Goal: Information Seeking & Learning: Learn about a topic

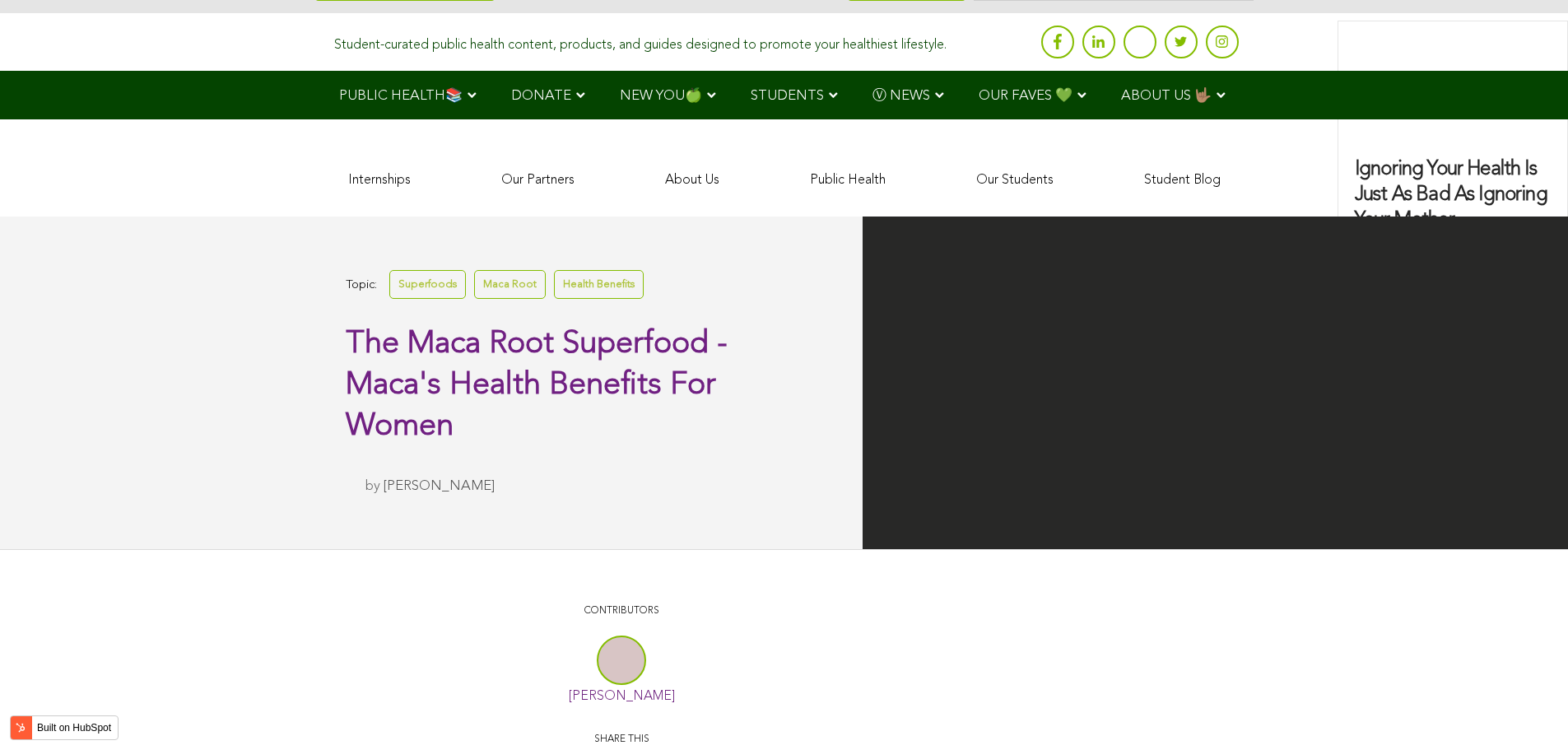
scroll to position [3241, 0]
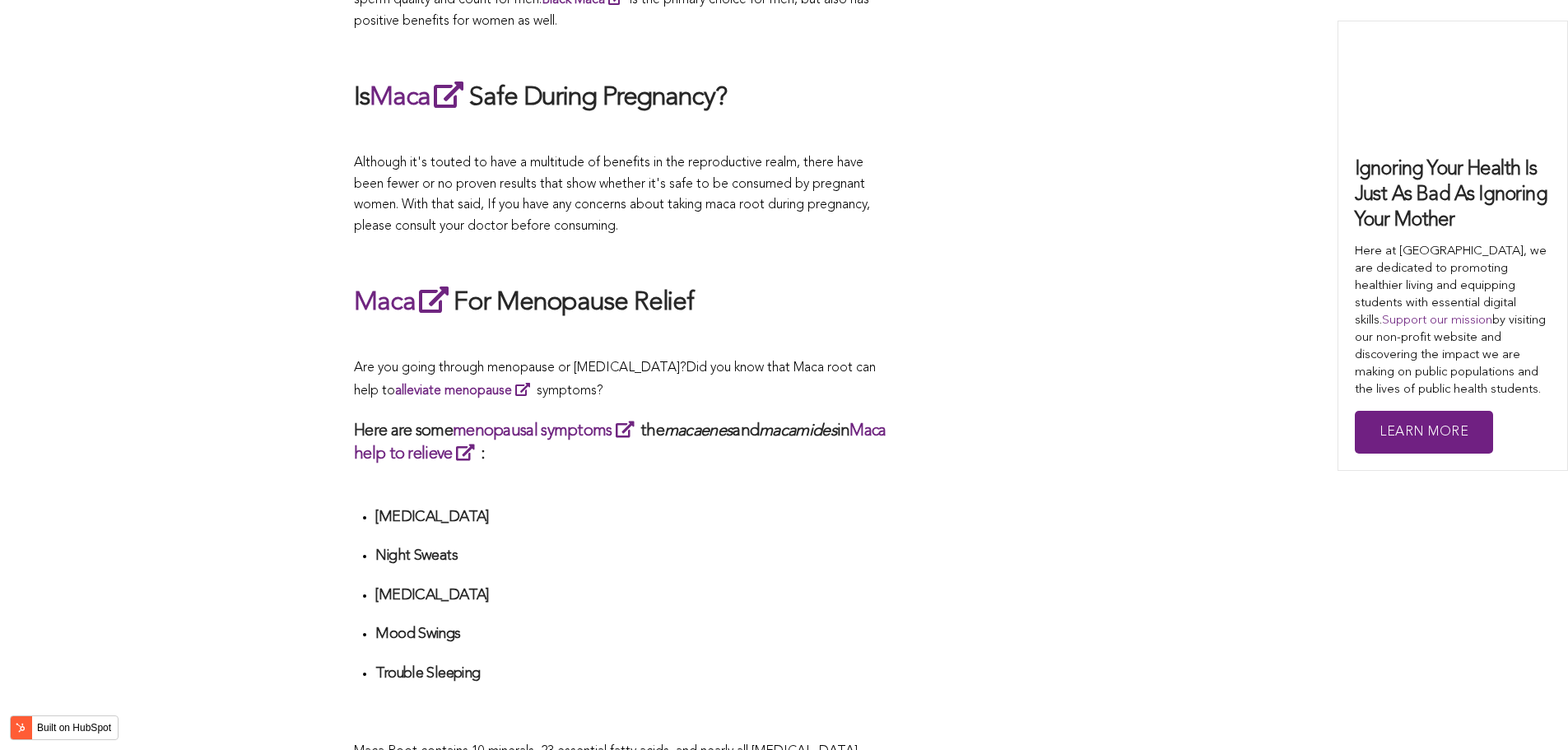
click at [750, 375] on p "Are you going through menopause or [MEDICAL_DATA]? Did you know that Maca root …" at bounding box center [621, 380] width 535 height 44
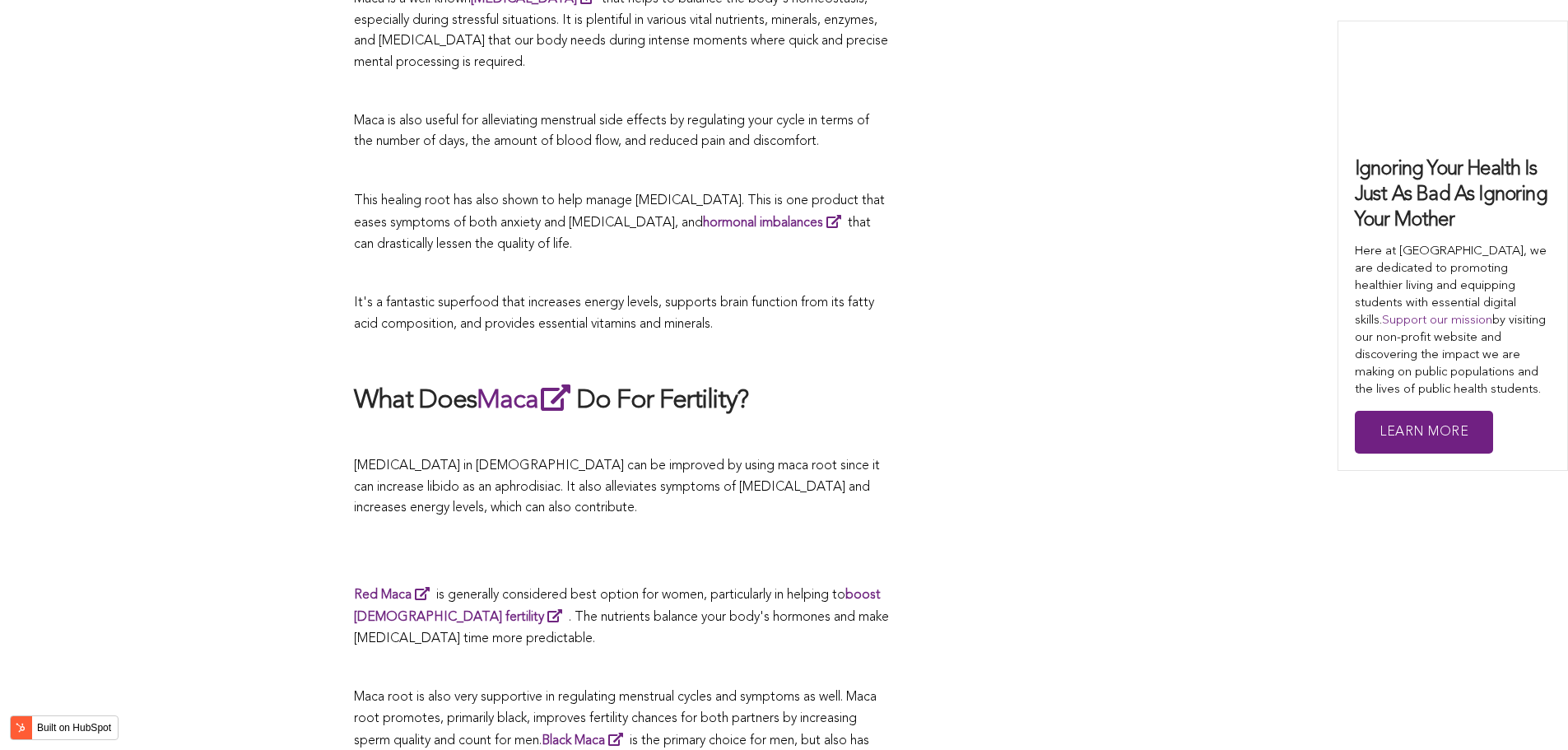
scroll to position [4232, 0]
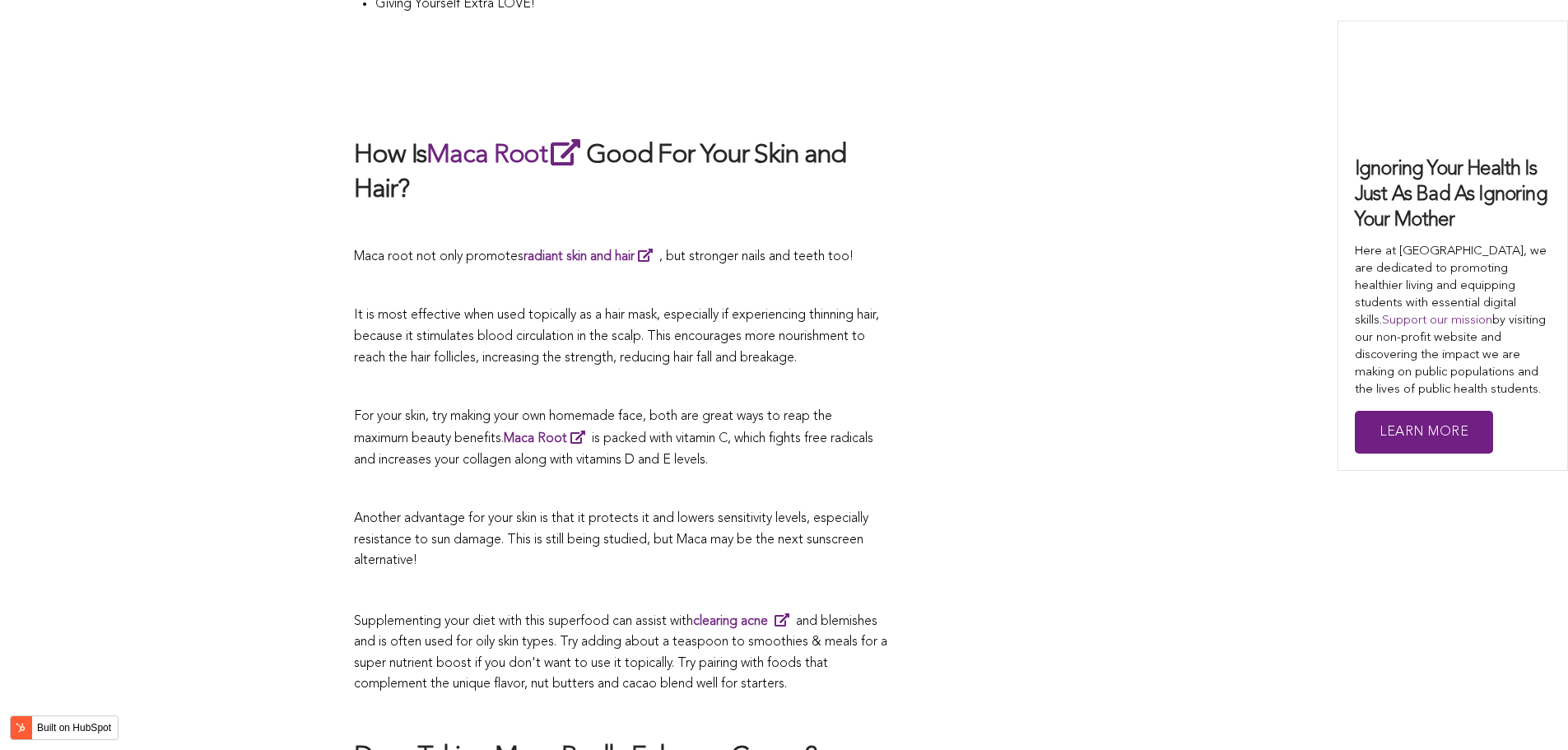
scroll to position [5054, 0]
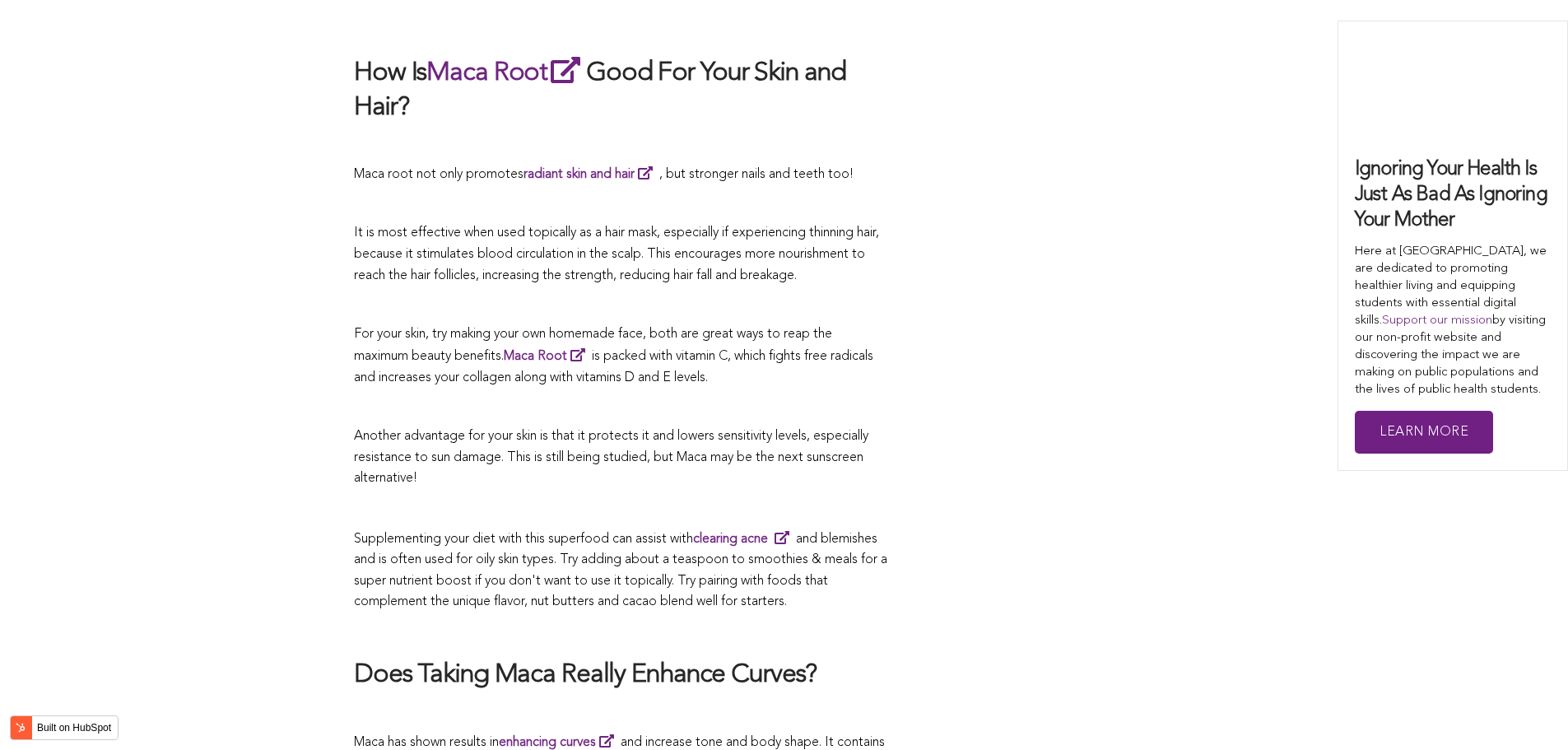
click at [714, 532] on span "Supplementing your diet with this superfood can assist with clearing acne and b…" at bounding box center [620, 570] width 533 height 76
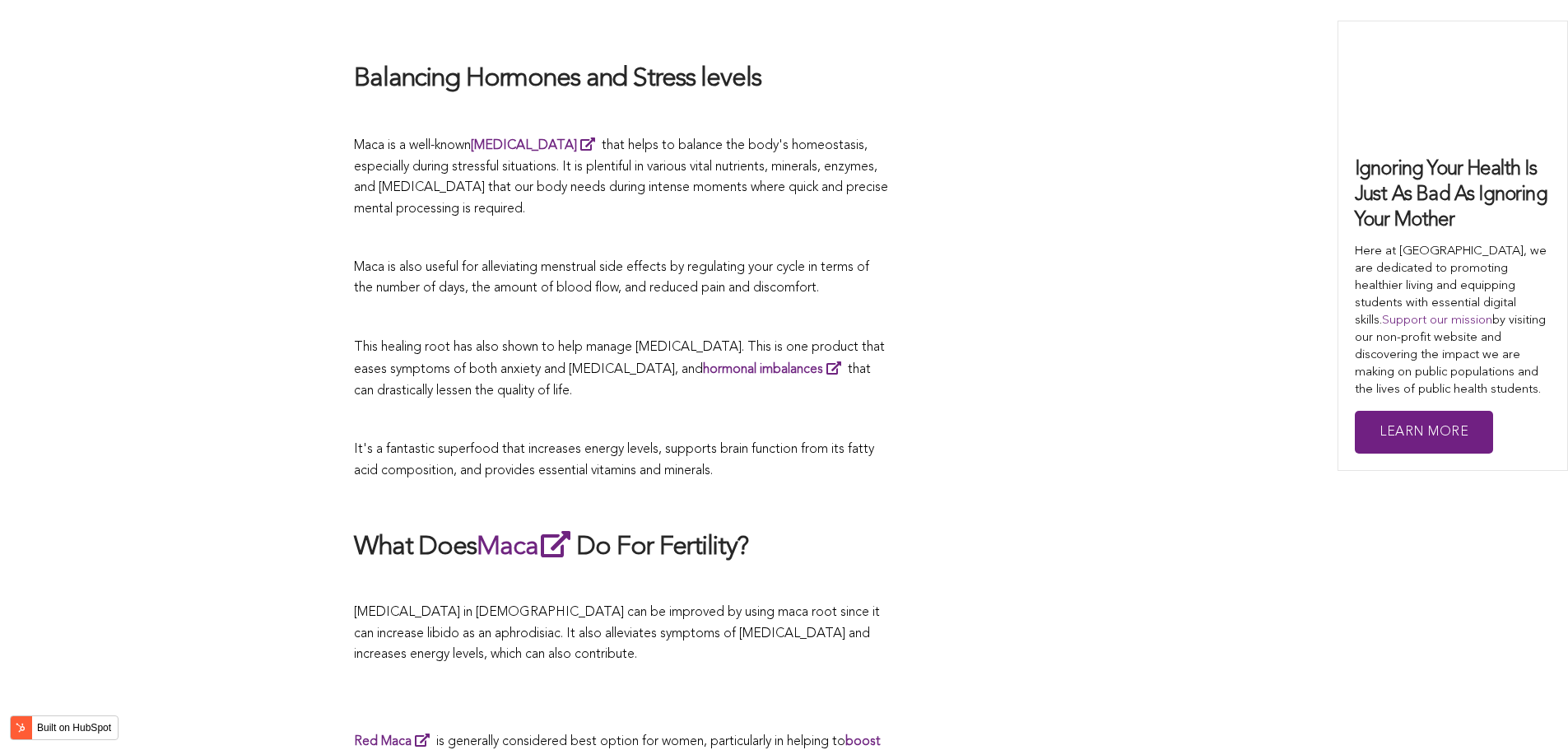
scroll to position [3434, 0]
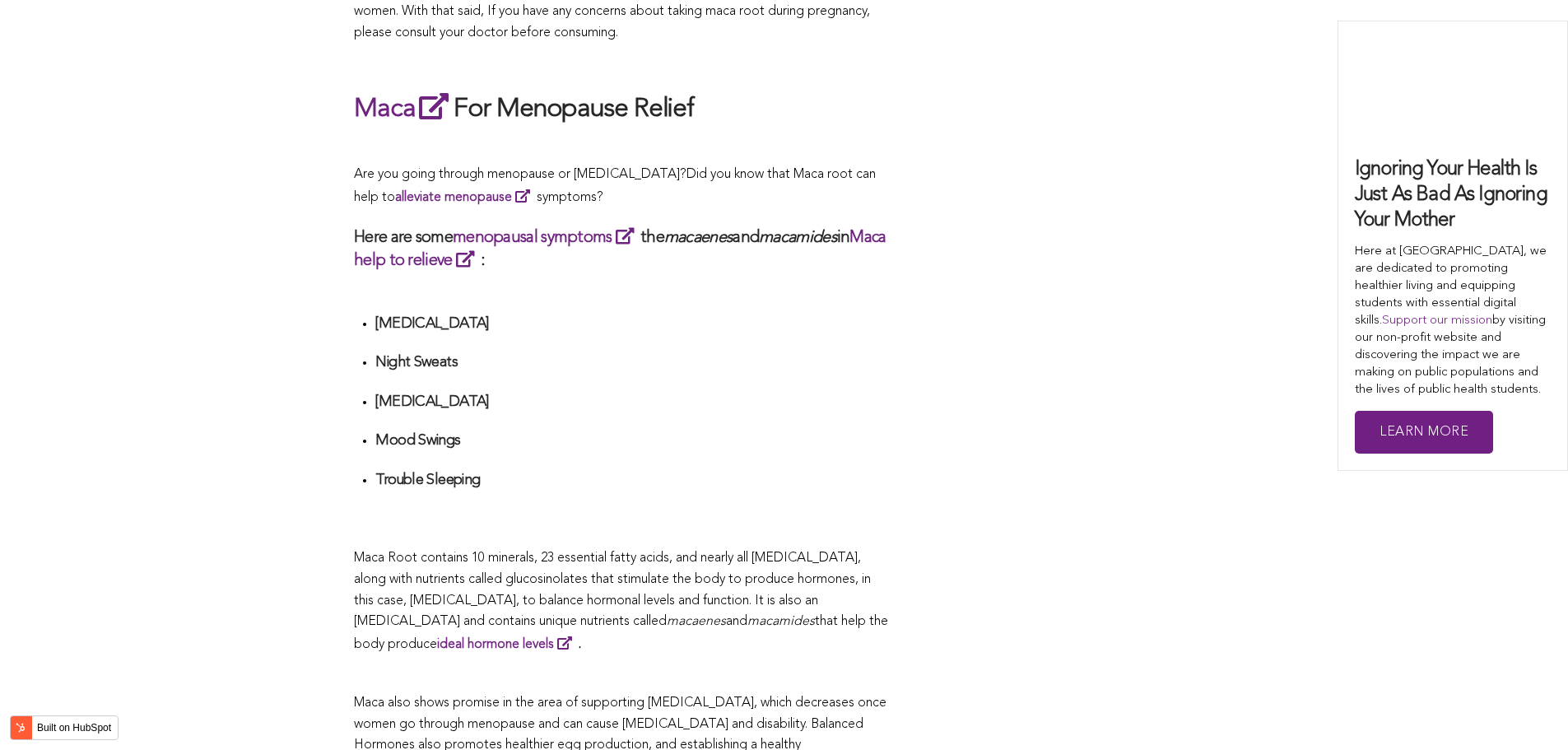
click at [509, 393] on h4 "[MEDICAL_DATA]" at bounding box center [632, 402] width 513 height 19
click at [934, 197] on div "CONTRIBUTORS [PERSON_NAME] Share this What Are The Health Benefits of Maca For …" at bounding box center [784, 161] width 860 height 5820
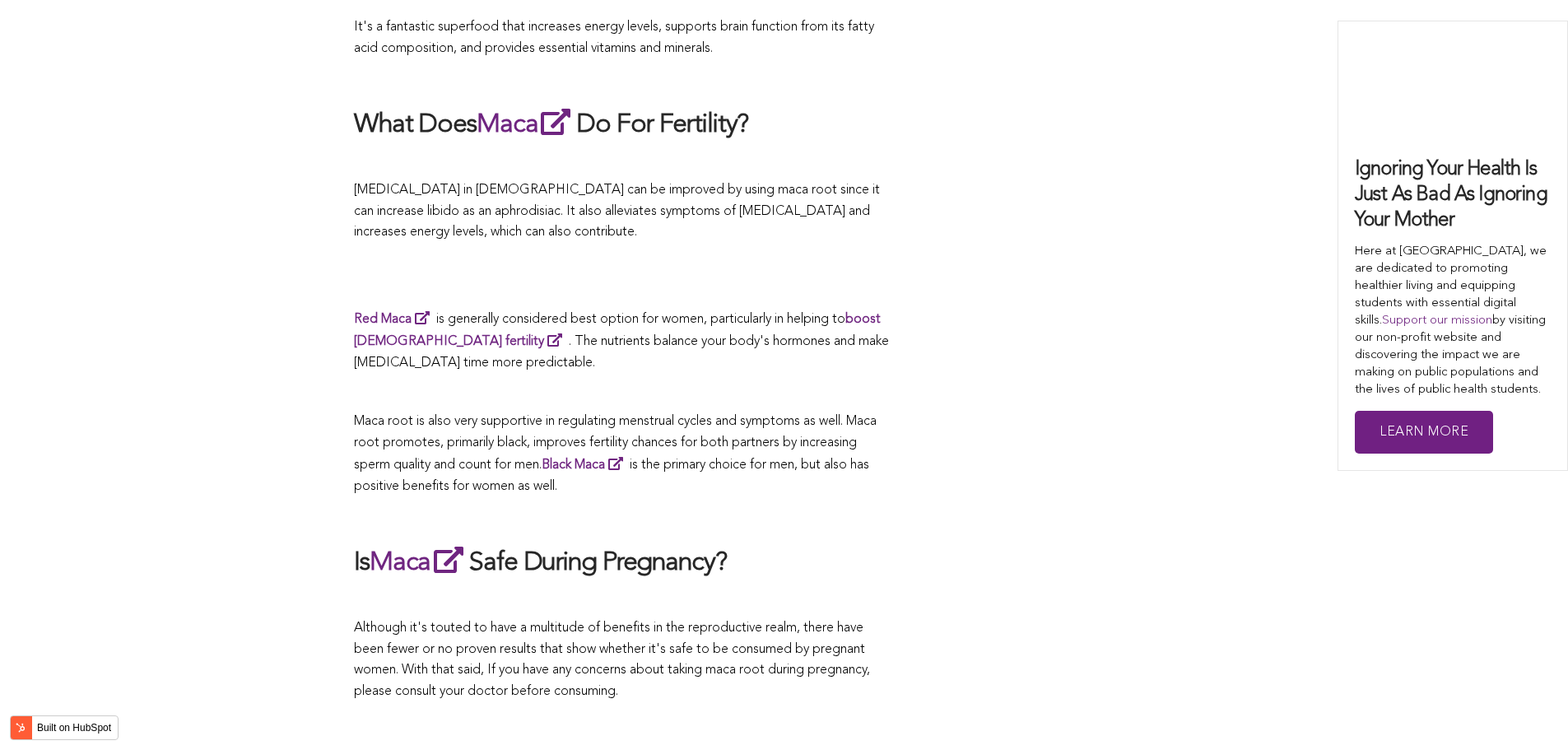
scroll to position [3573, 0]
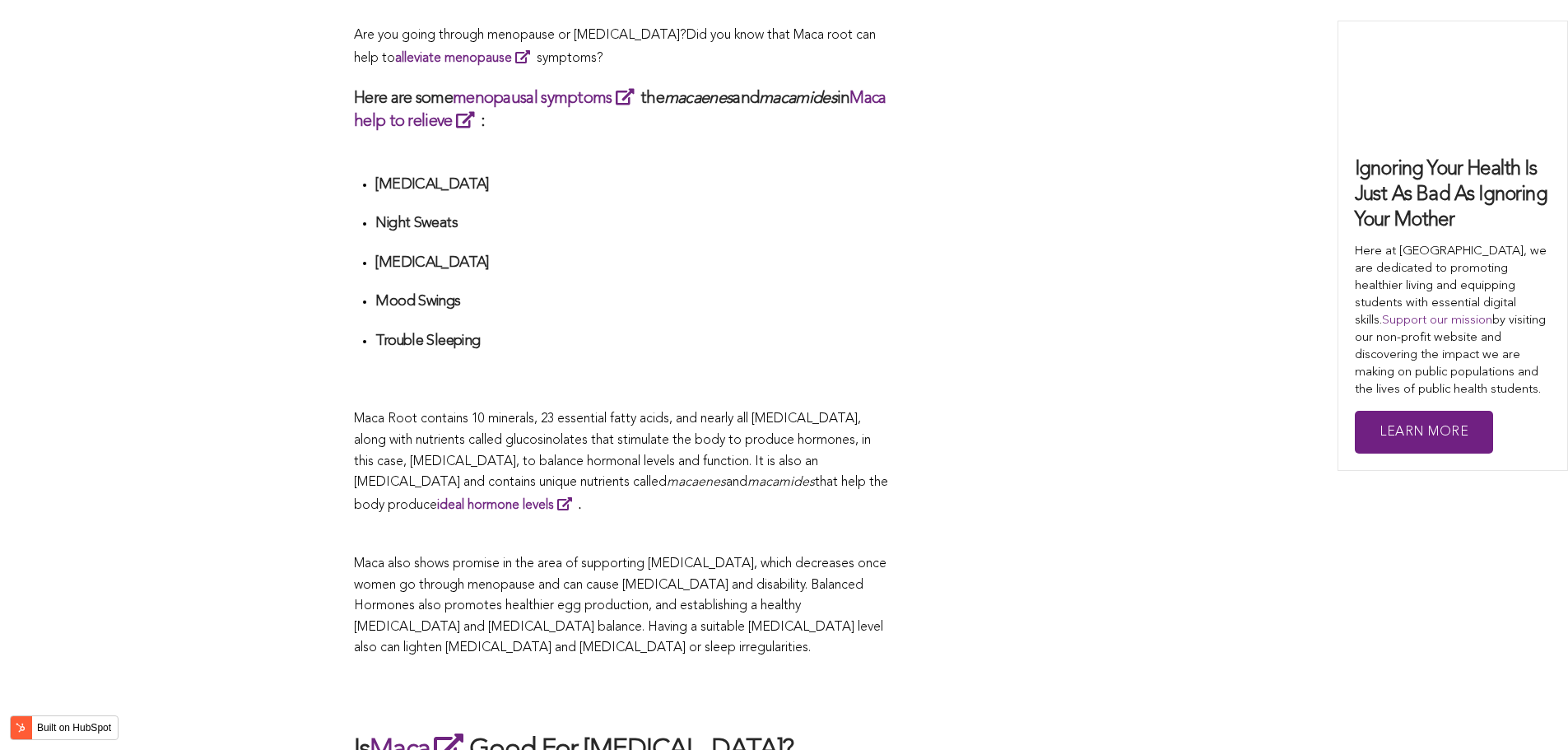
click at [947, 375] on div "CONTRIBUTORS [PERSON_NAME] Share this What Are The Health Benefits of Maca For …" at bounding box center [784, 23] width 860 height 5820
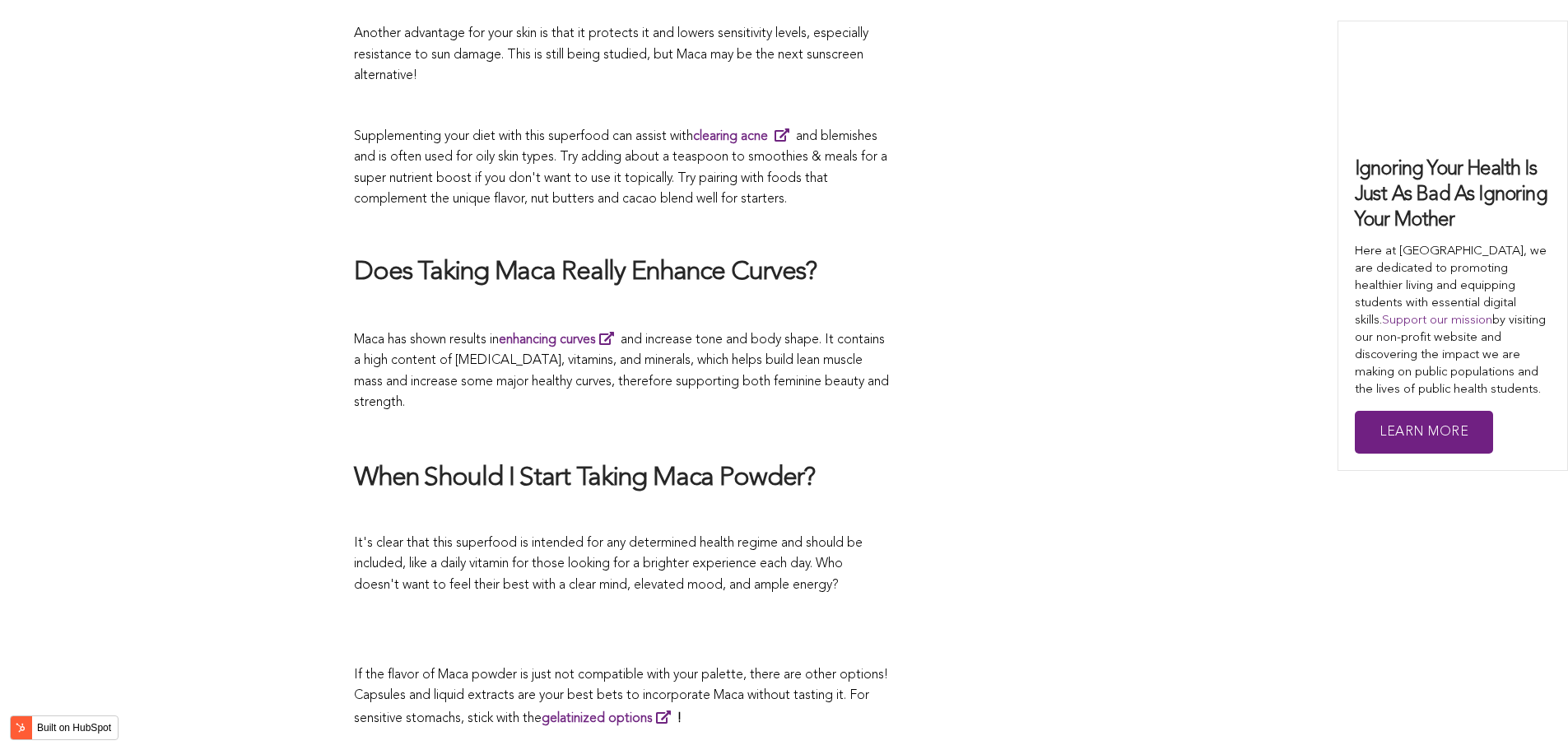
click at [577, 422] on p at bounding box center [621, 434] width 535 height 23
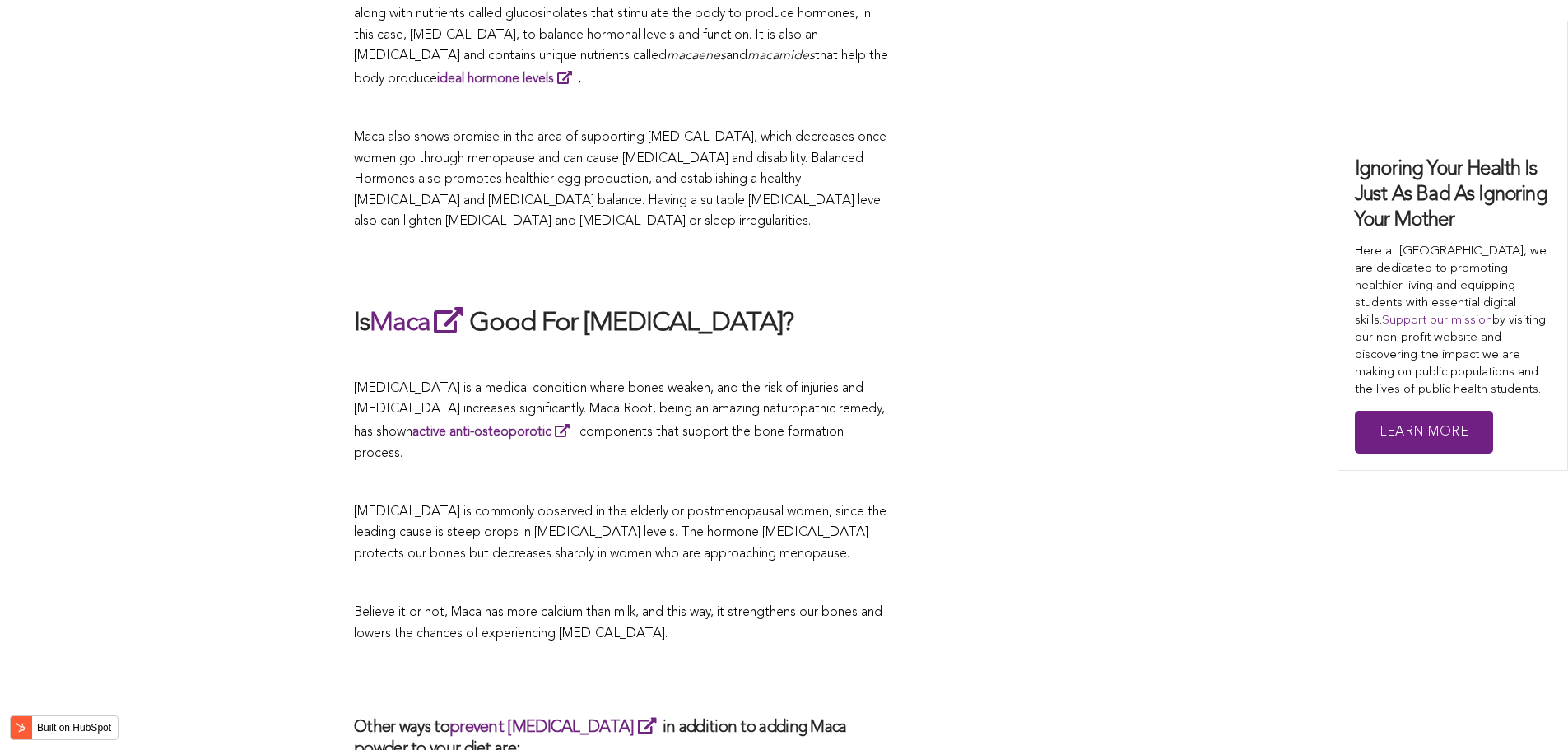
click at [620, 378] on p "[MEDICAL_DATA] is a medical condition where bones weaken, and the risk of injur…" at bounding box center [621, 421] width 535 height 86
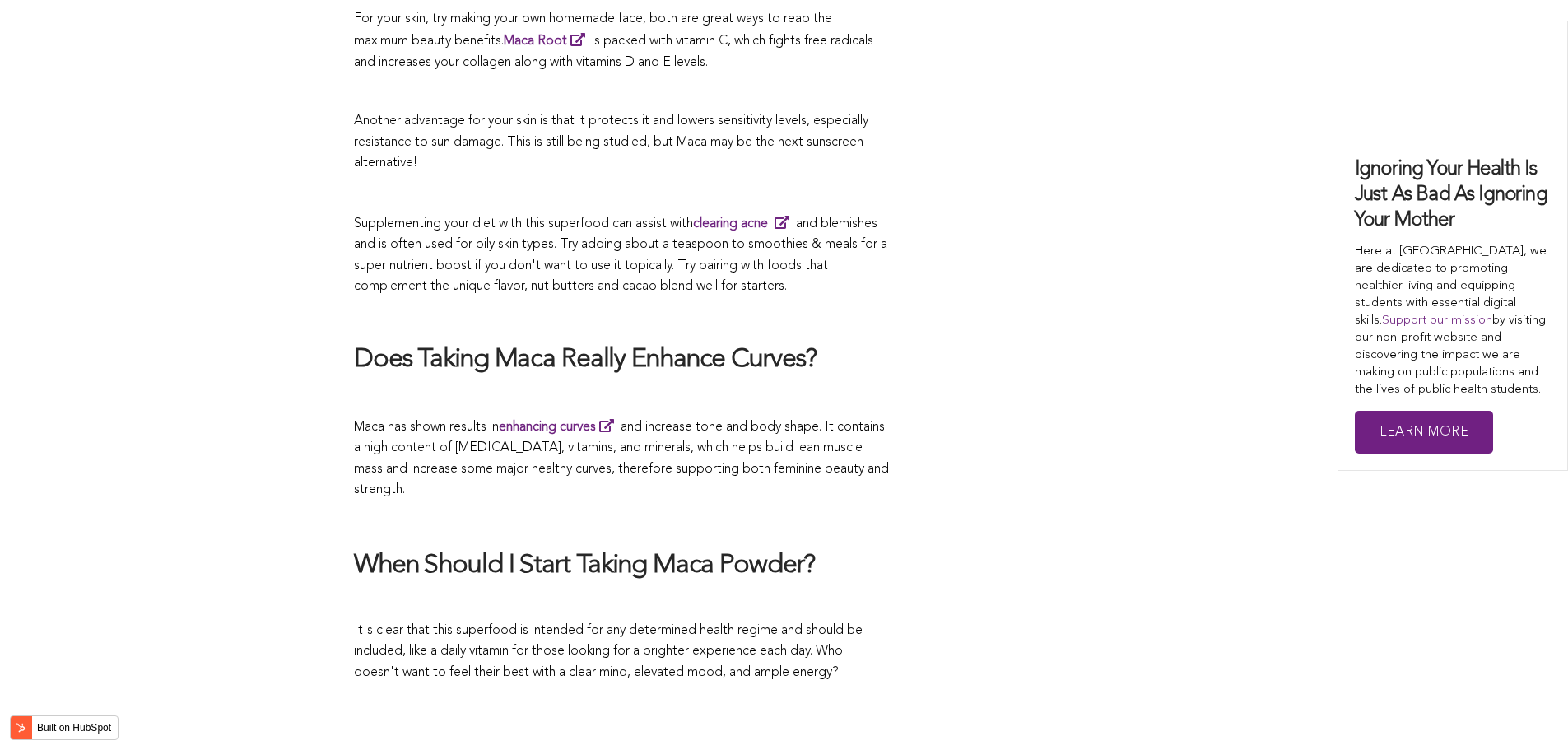
click at [862, 416] on p "Maca has shown results in enhancing curves and increase tone and body shape. It…" at bounding box center [621, 459] width 535 height 86
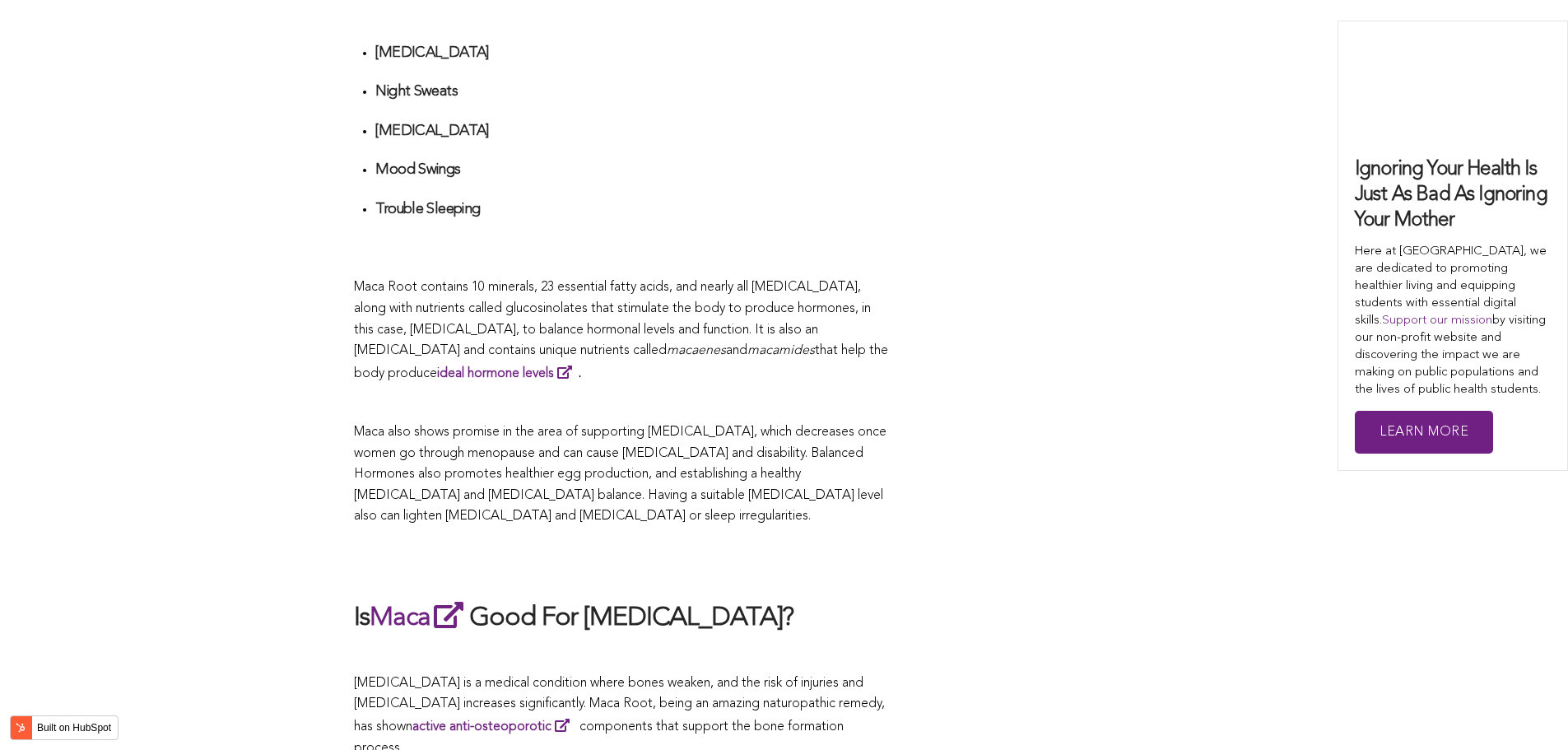
click at [709, 393] on p at bounding box center [621, 403] width 535 height 21
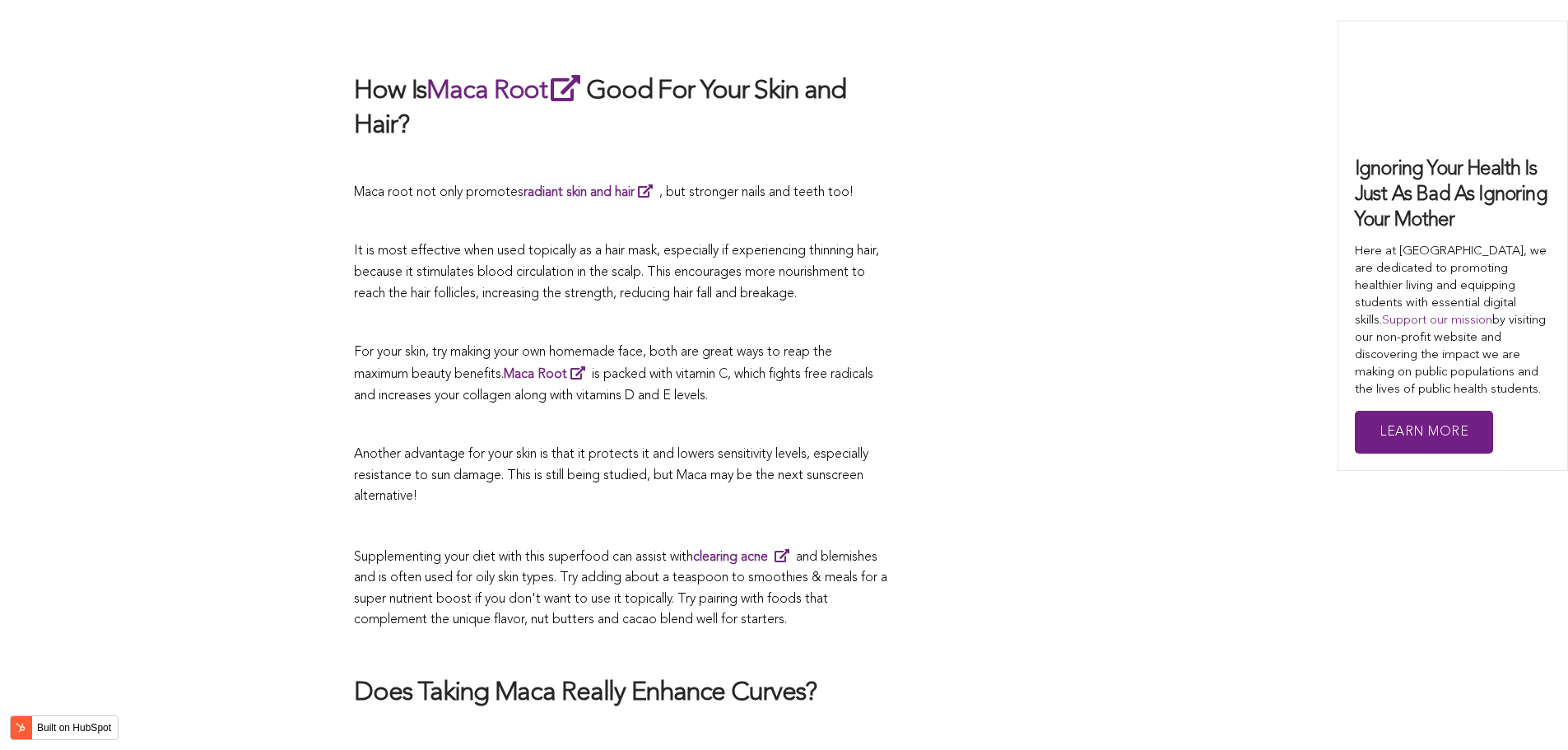
scroll to position [3166, 0]
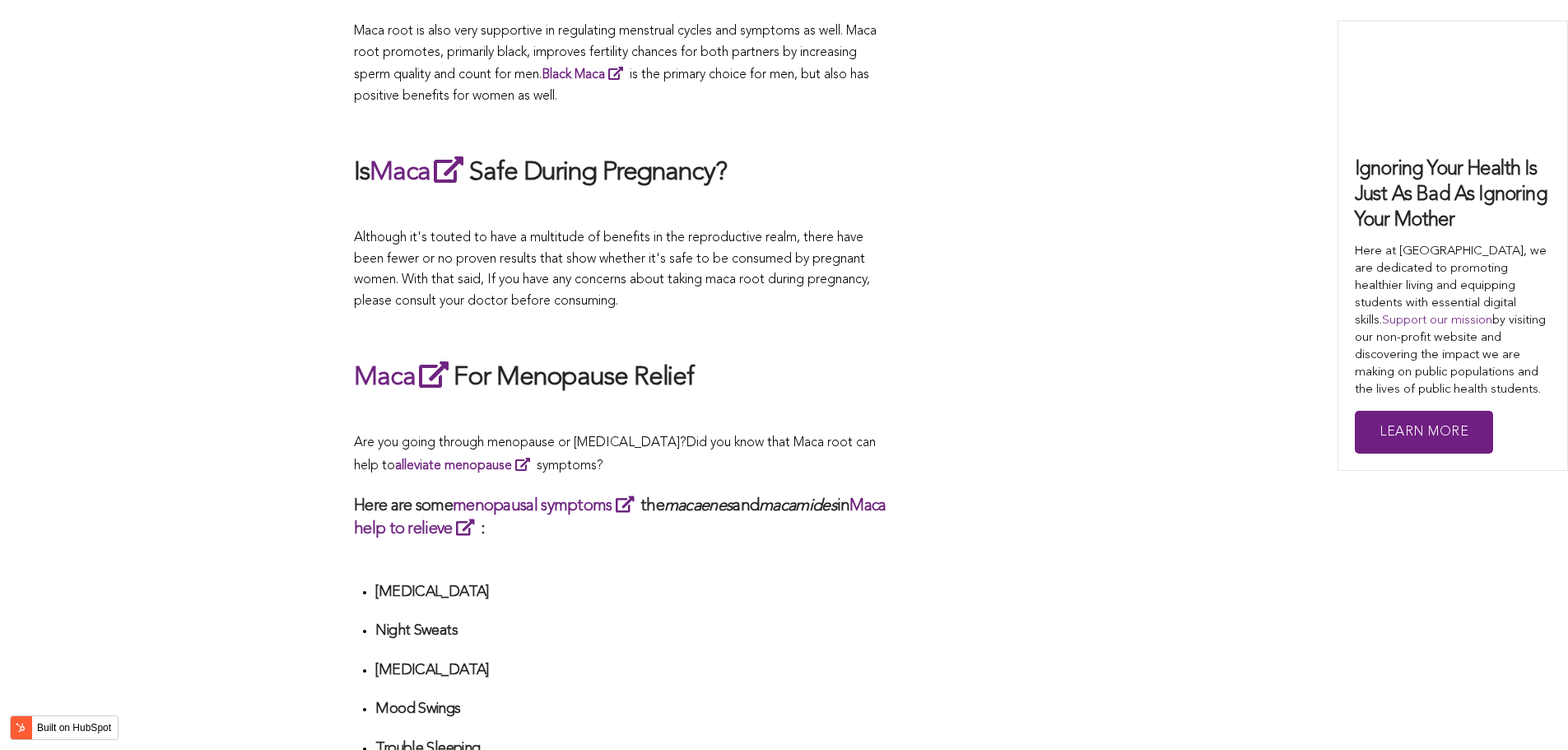
click at [769, 375] on h2 "Maca For Menopause Relief" at bounding box center [621, 377] width 535 height 38
